Goal: Transaction & Acquisition: Purchase product/service

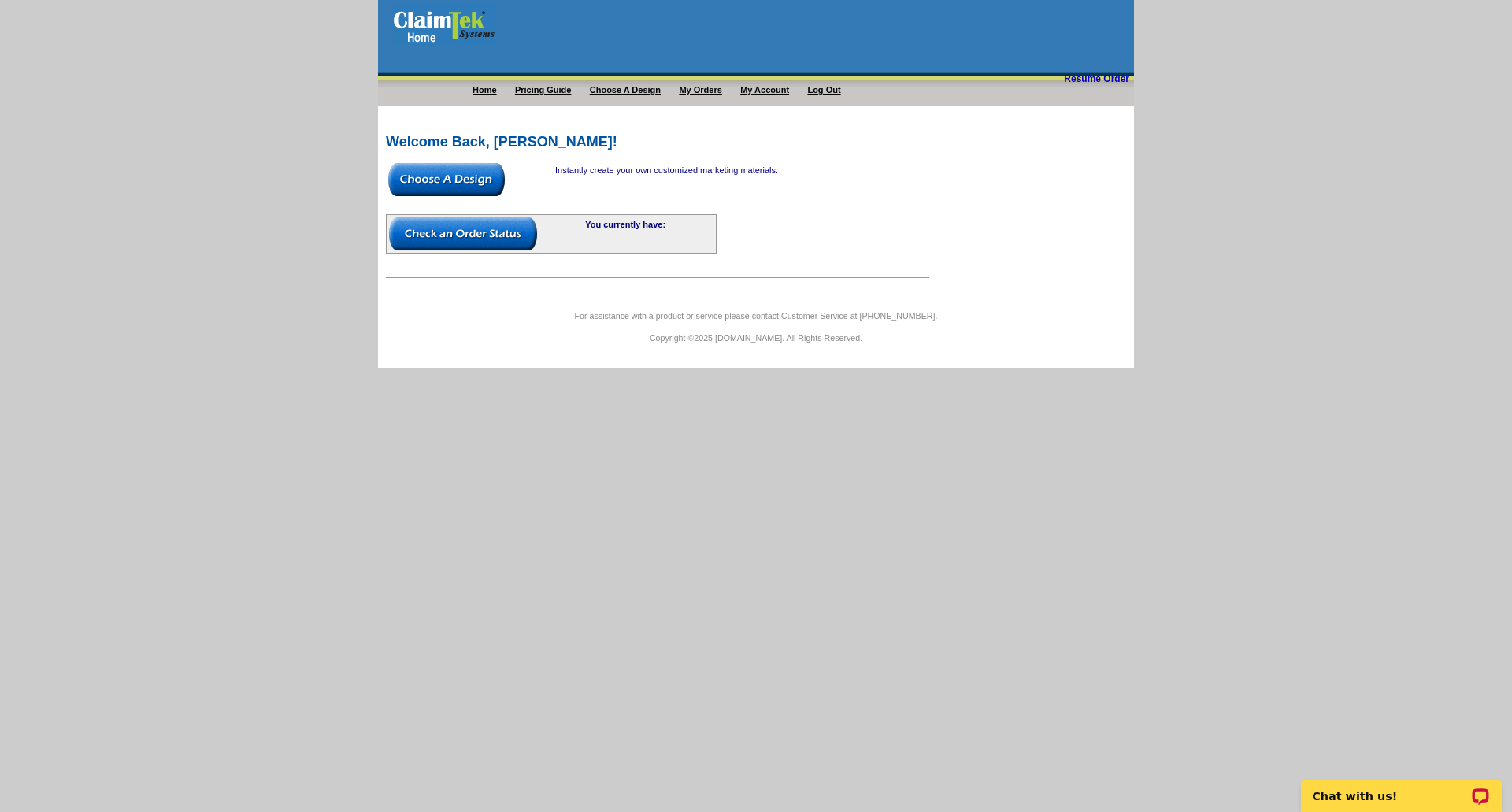
click at [613, 91] on link "Choose A Design" at bounding box center [625, 90] width 71 height 10
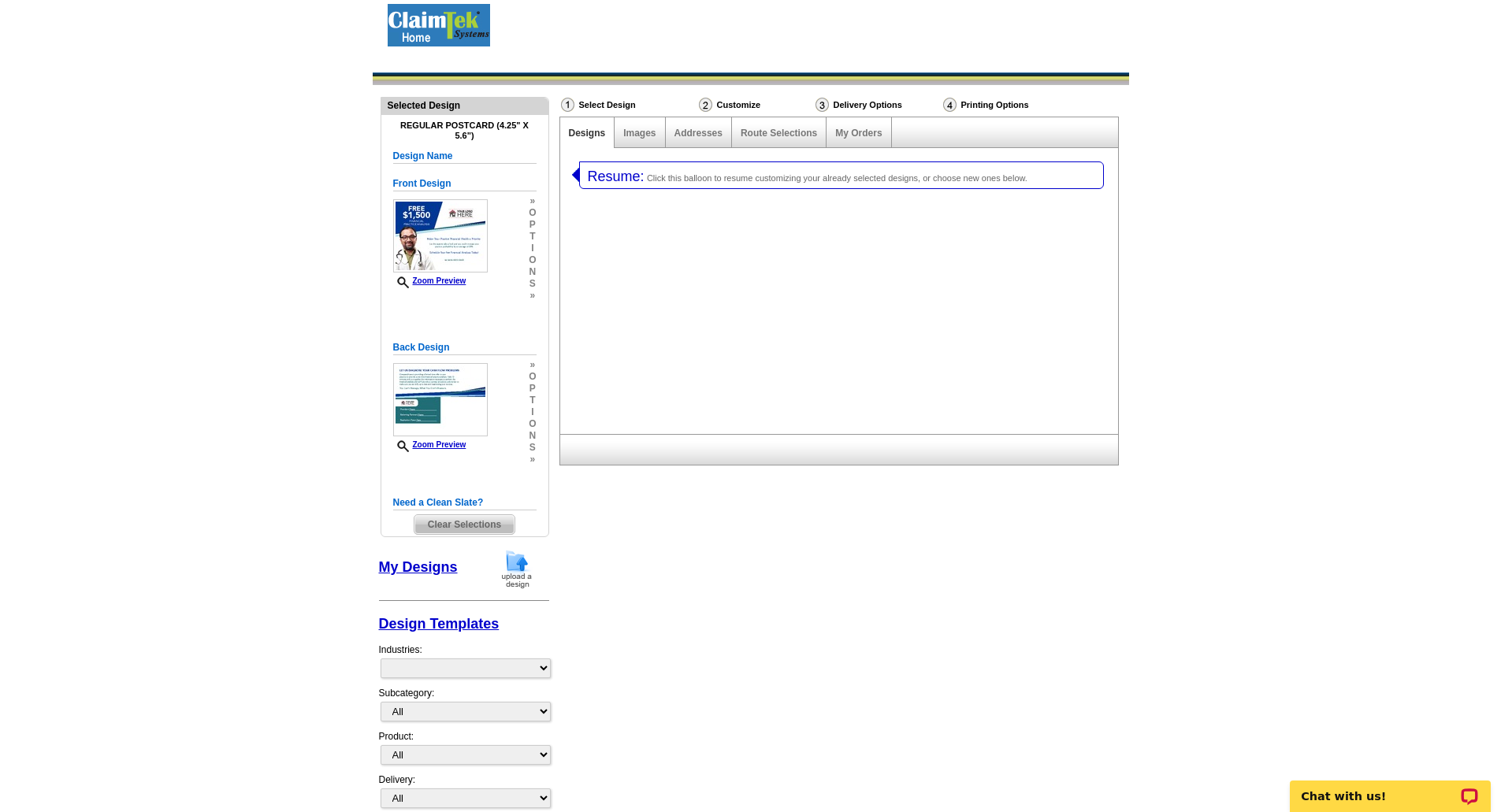
select select "1"
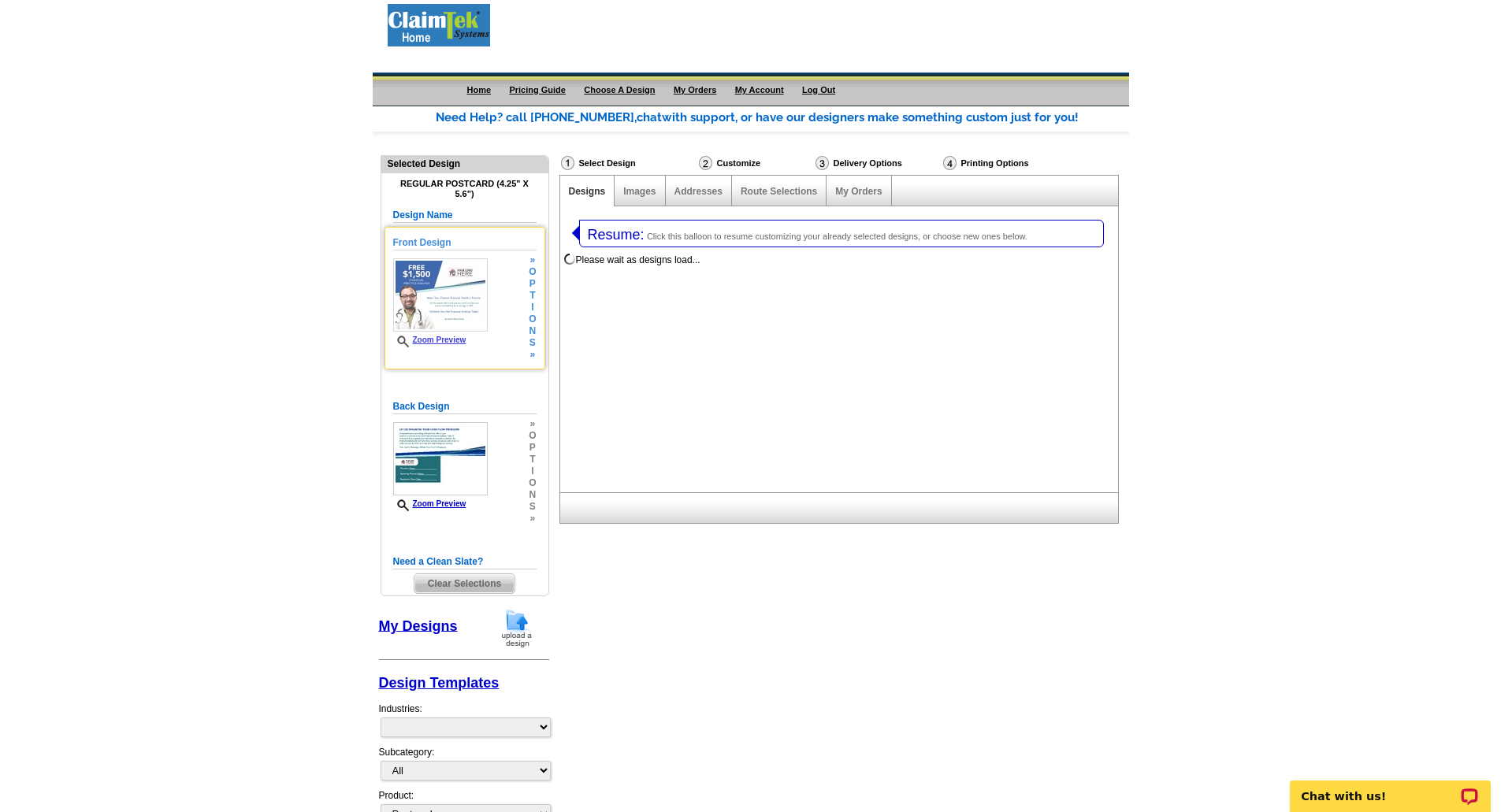
select select "1058"
